Goal: Find specific page/section

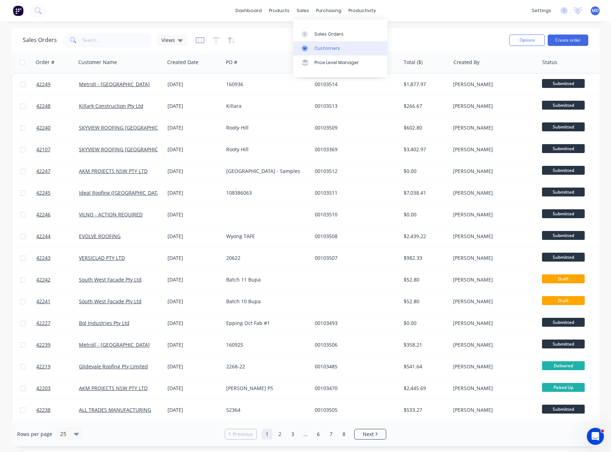
click at [324, 49] on div "Customers" at bounding box center [327, 48] width 26 height 6
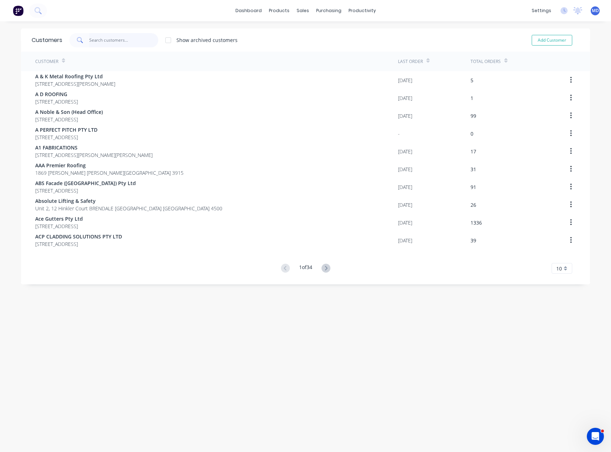
click at [118, 40] on input "text" at bounding box center [123, 40] width 69 height 14
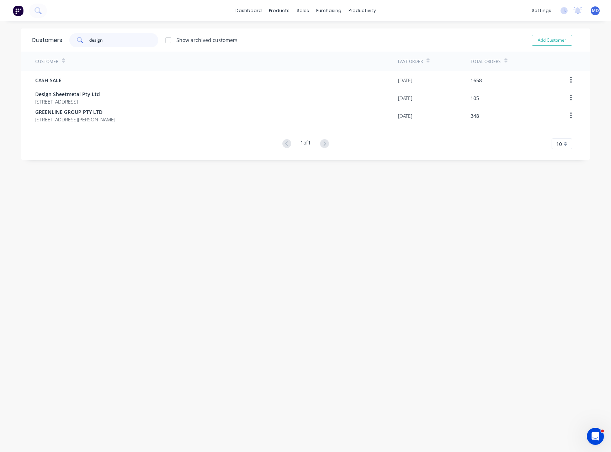
type input "design"
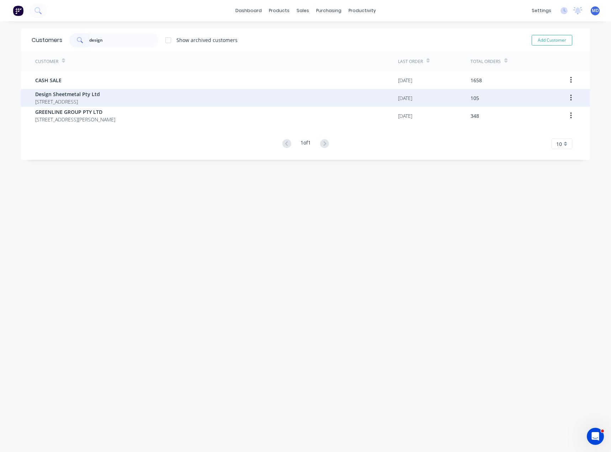
click at [100, 100] on span "[STREET_ADDRESS]" at bounding box center [67, 101] width 65 height 7
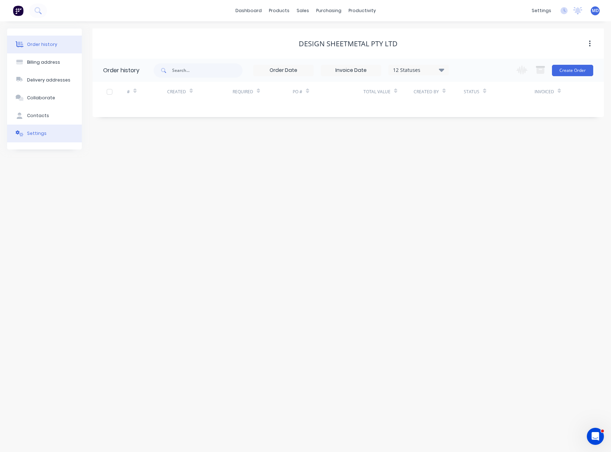
click at [35, 129] on button "Settings" at bounding box center [44, 133] width 75 height 18
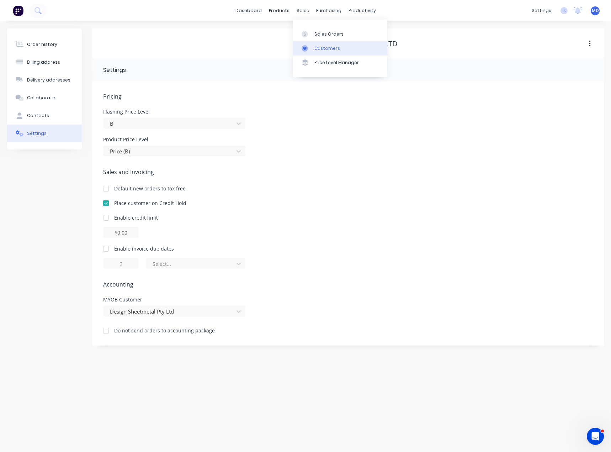
click at [330, 47] on div "Customers" at bounding box center [327, 48] width 26 height 6
